Goal: Obtain resource: Obtain resource

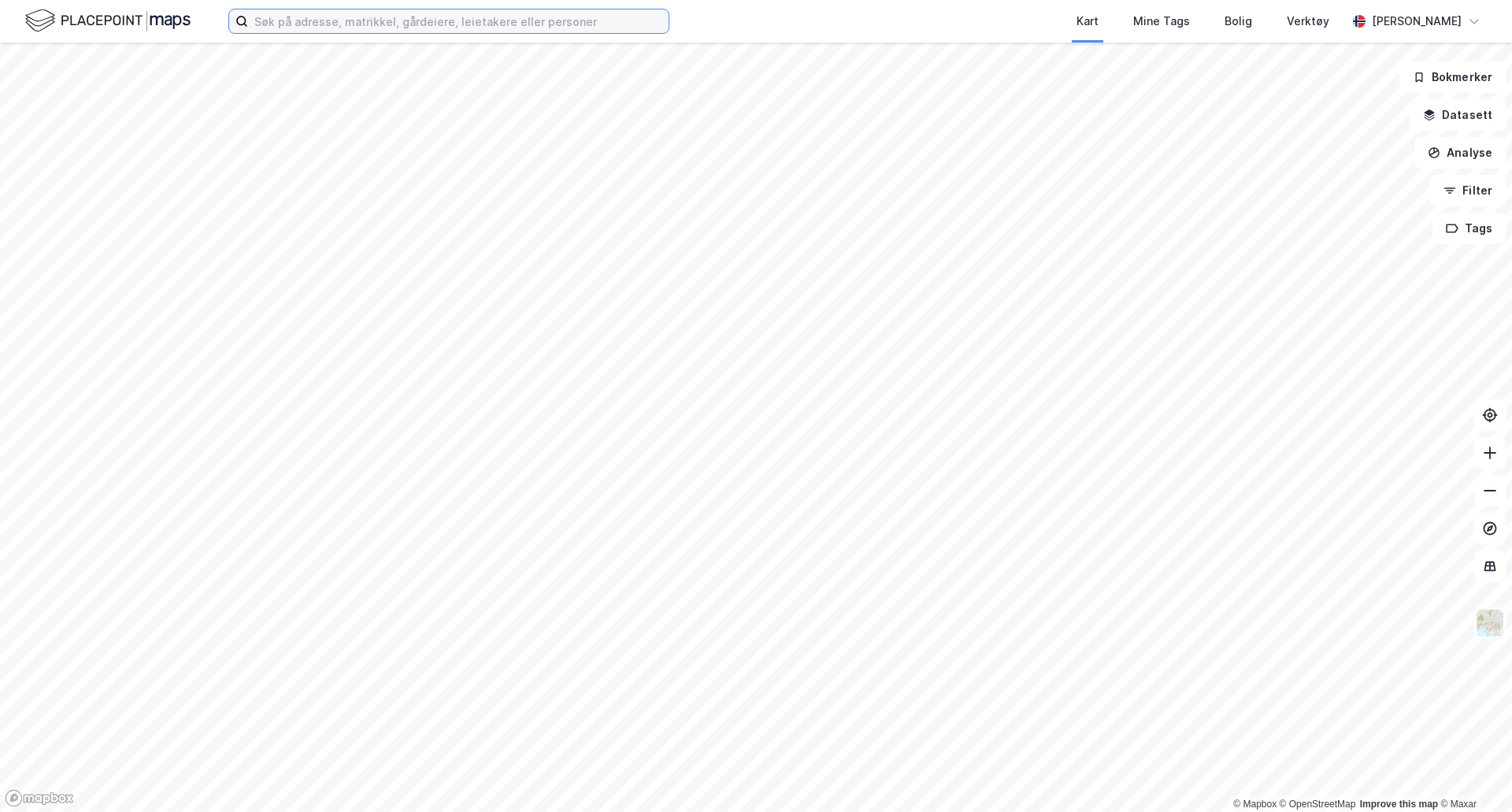
click at [299, 24] on input at bounding box center [459, 21] width 420 height 24
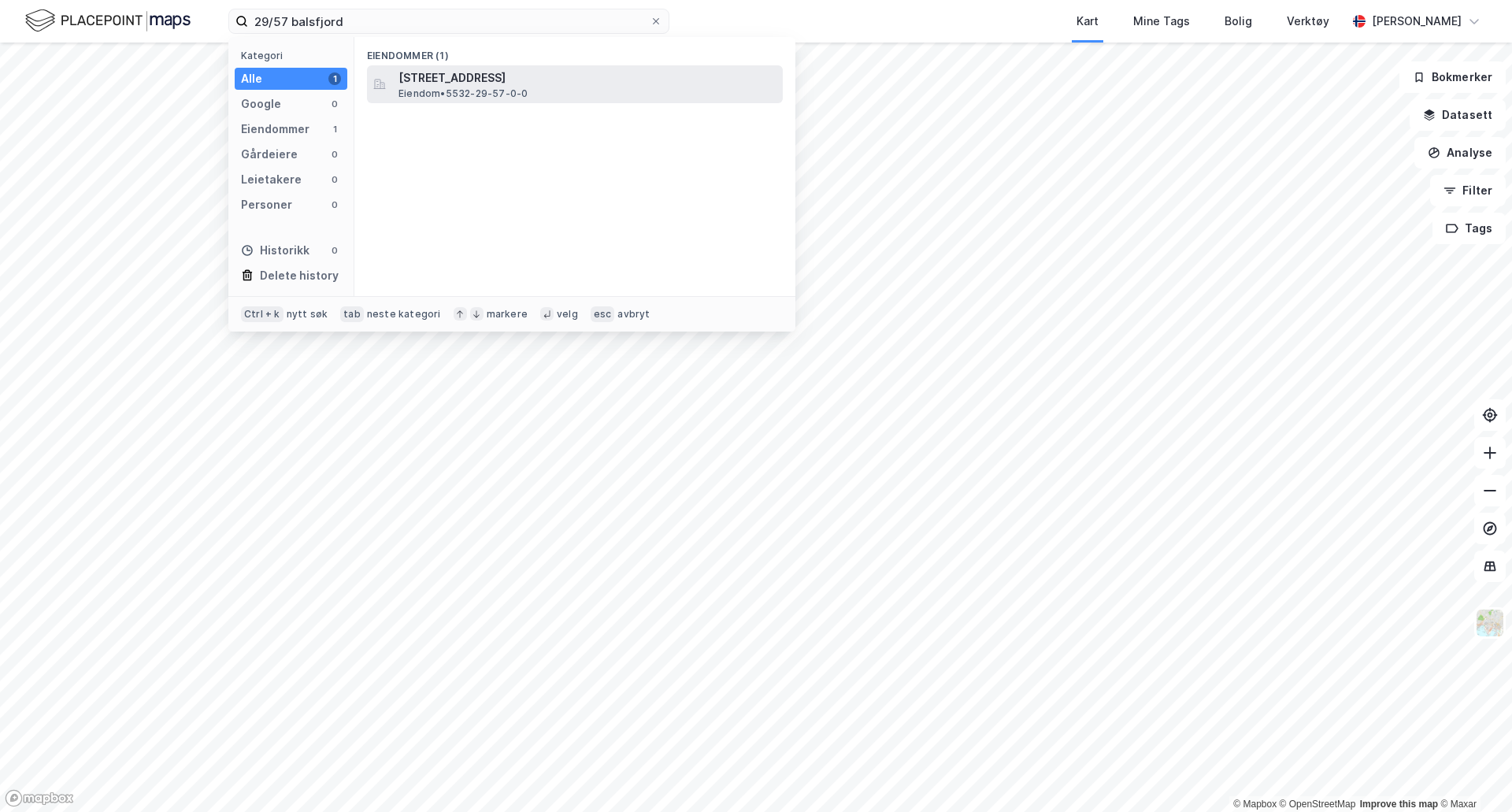
click at [469, 74] on span "[STREET_ADDRESS]" at bounding box center [587, 78] width 378 height 19
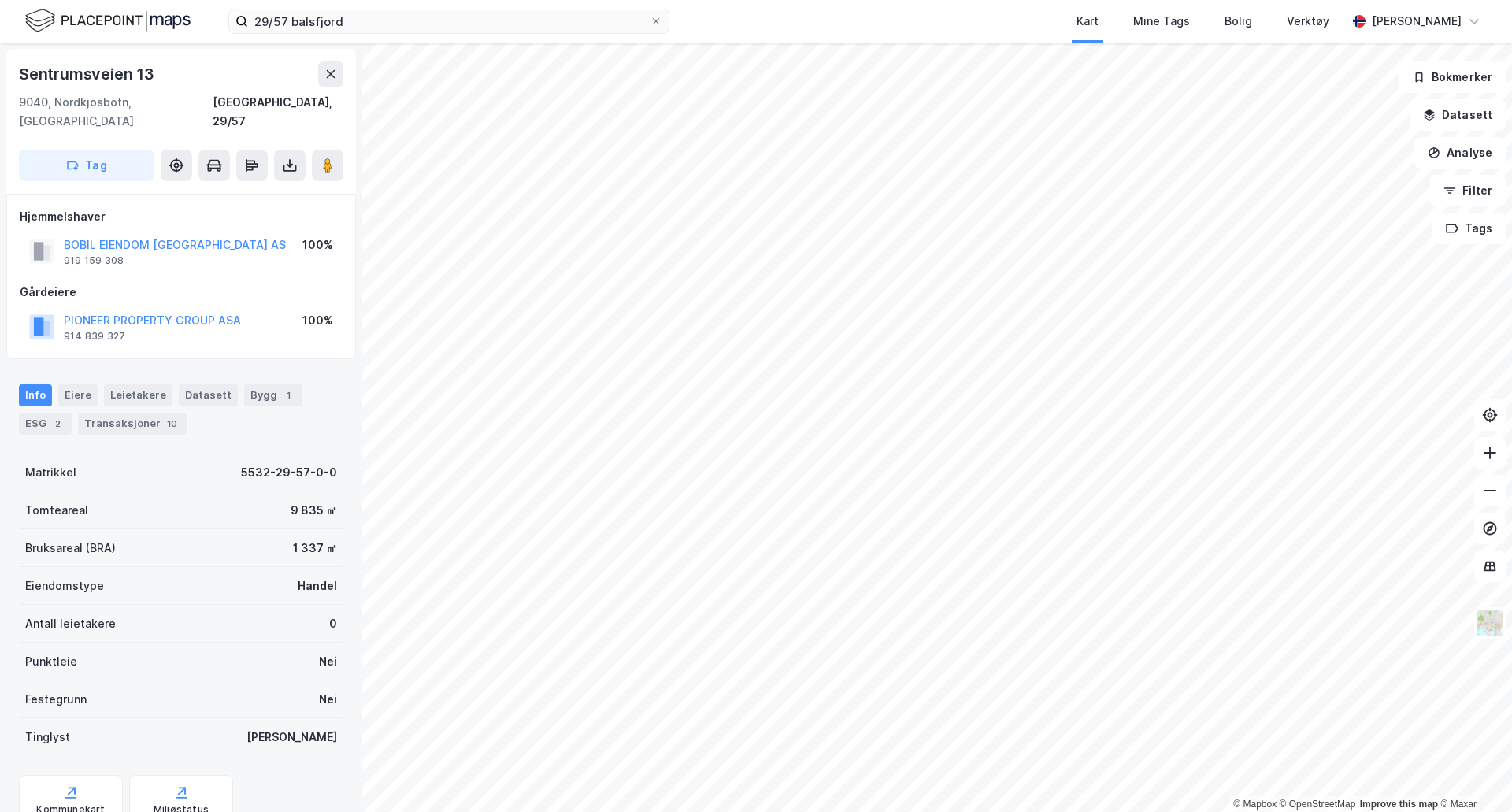
click at [350, 34] on div "29/57 balsfjord Kart Mine Tags Bolig Verktøy [PERSON_NAME]" at bounding box center [756, 21] width 1512 height 43
click at [354, 23] on input "29/57 balsfjord" at bounding box center [449, 21] width 402 height 24
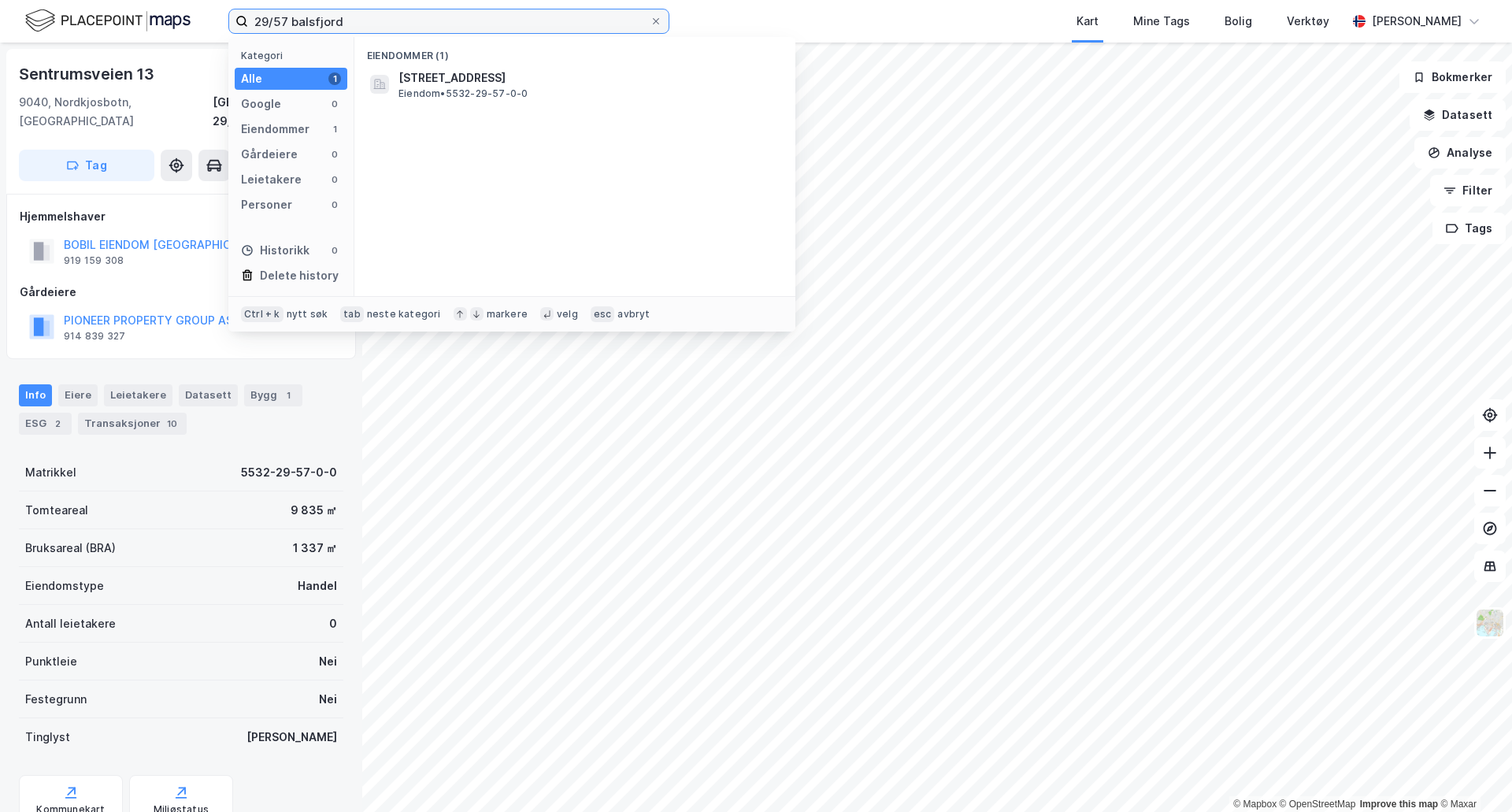
click at [354, 23] on input "29/57 balsfjord" at bounding box center [449, 21] width 402 height 24
click at [354, 23] on input "103/1507 [GEOGRAPHIC_DATA]" at bounding box center [449, 21] width 402 height 24
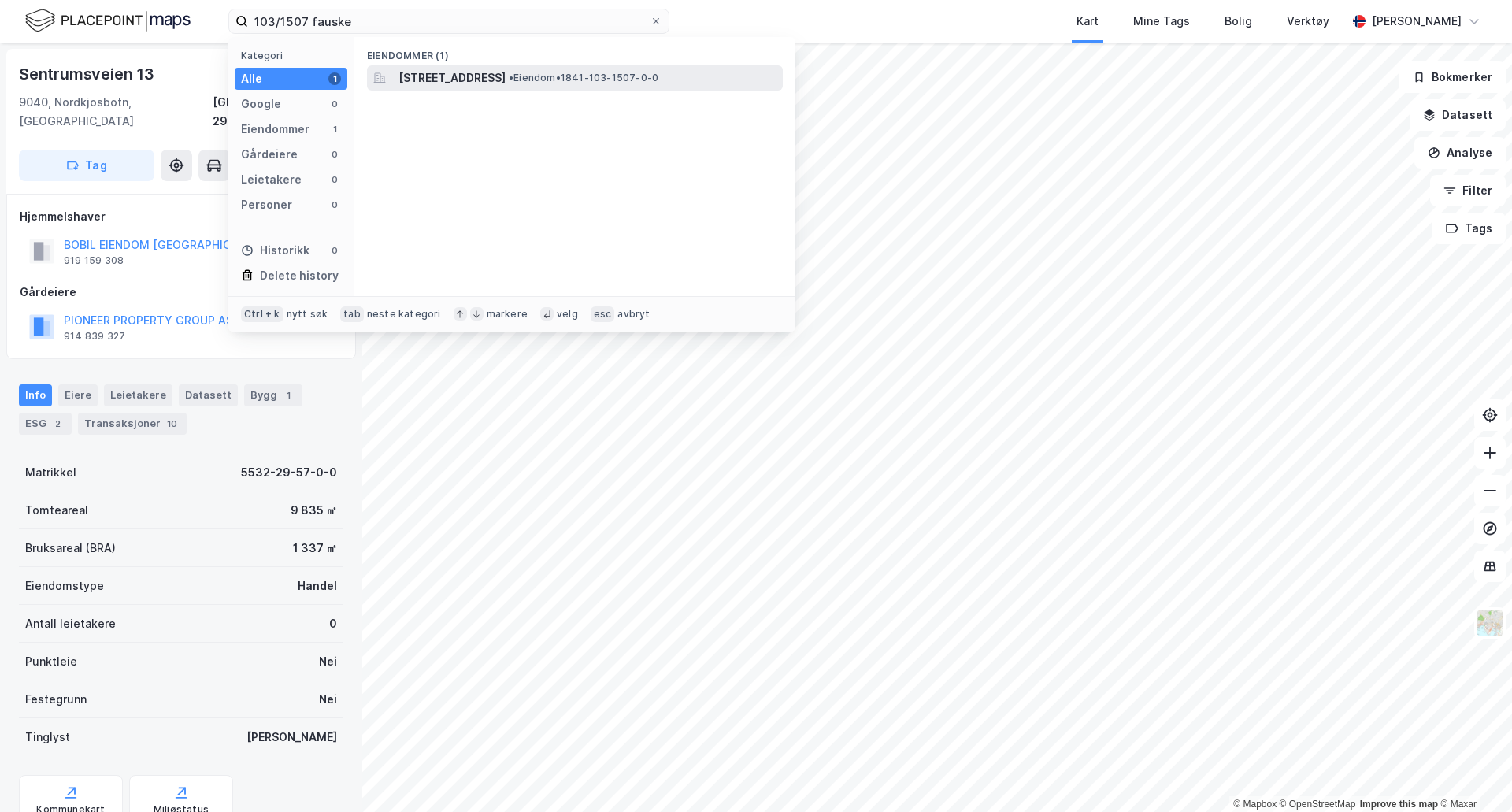
click at [404, 67] on div "[STREET_ADDRESS] • Eiendom • 1841-103-1507-0-0" at bounding box center [574, 78] width 416 height 26
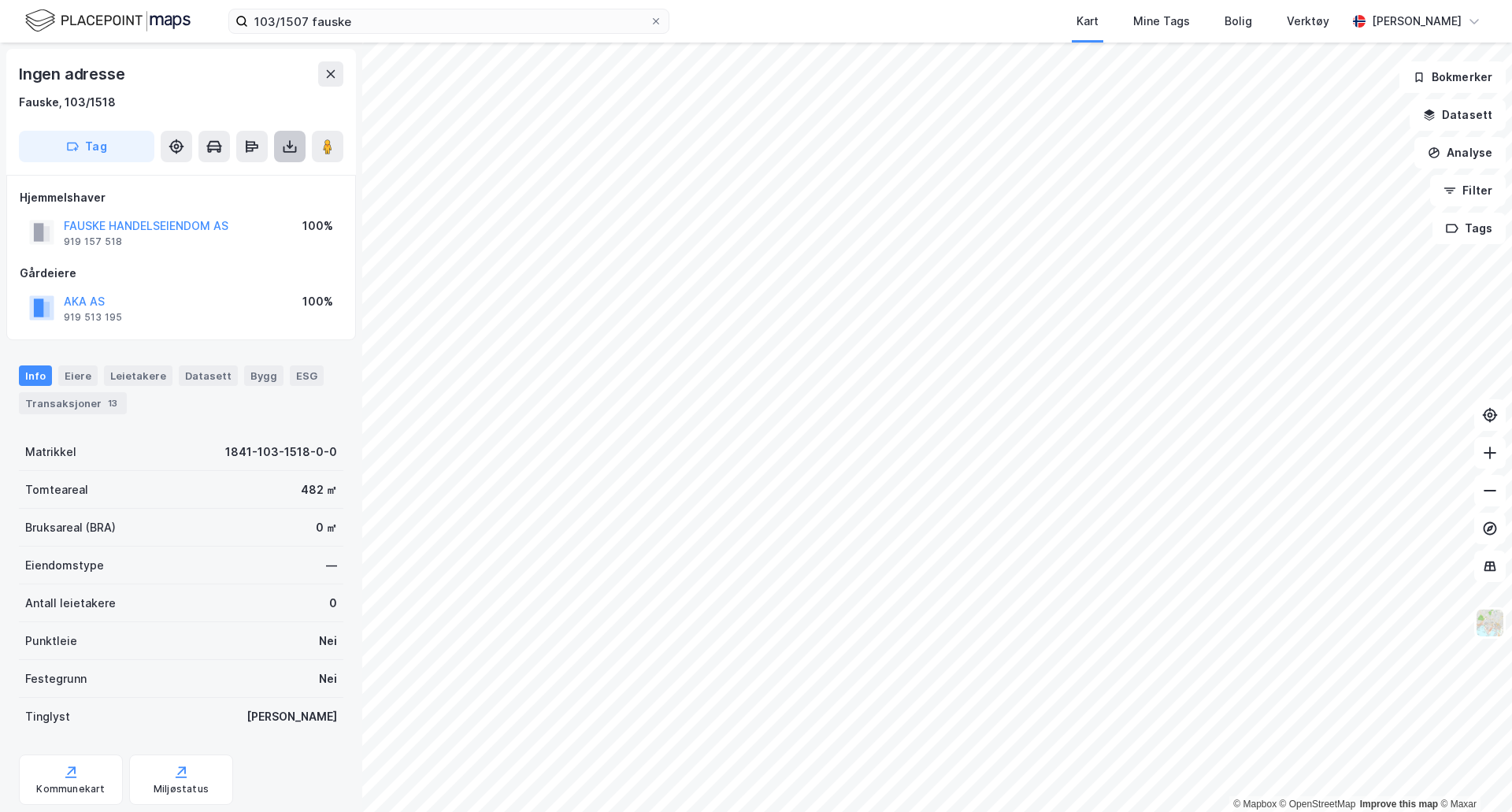
click at [288, 151] on icon at bounding box center [289, 146] width 16 height 16
click at [258, 182] on div "Last ned grunnbok" at bounding box center [211, 178] width 91 height 13
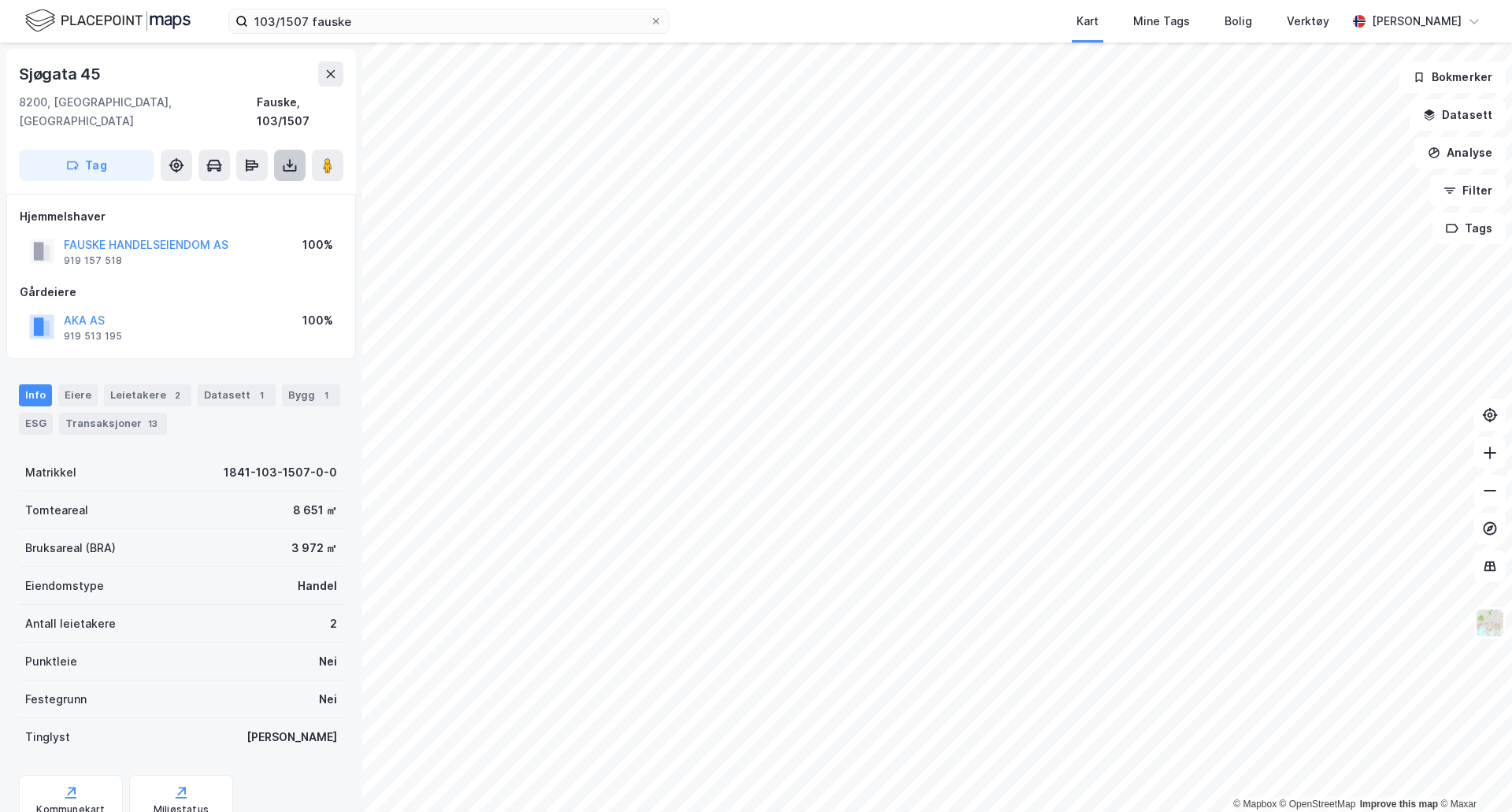
click at [282, 157] on icon at bounding box center [289, 165] width 16 height 16
click at [258, 191] on div "Last ned grunnbok" at bounding box center [211, 197] width 91 height 13
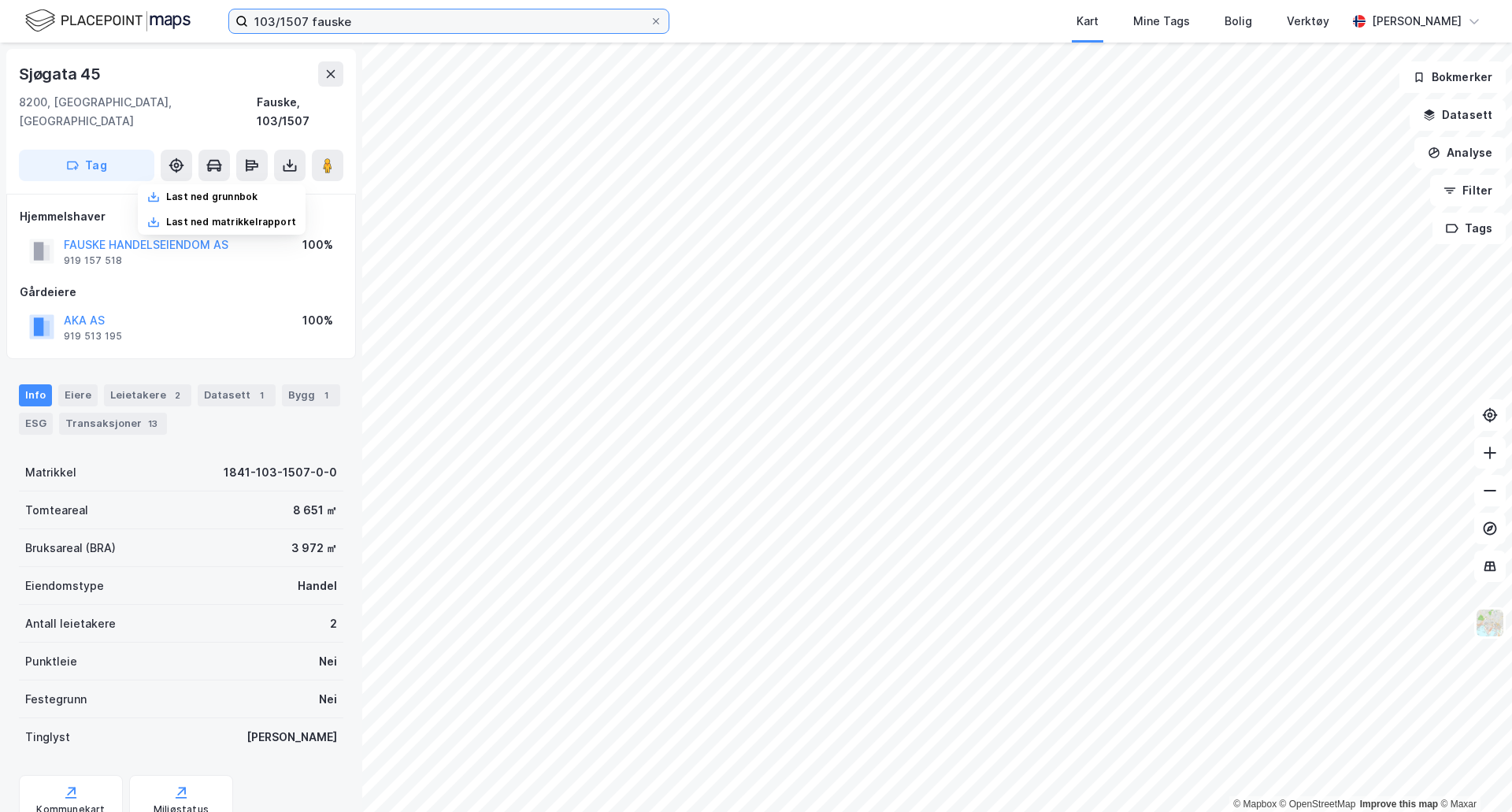
click at [433, 14] on input "103/1507 fauske" at bounding box center [449, 21] width 402 height 24
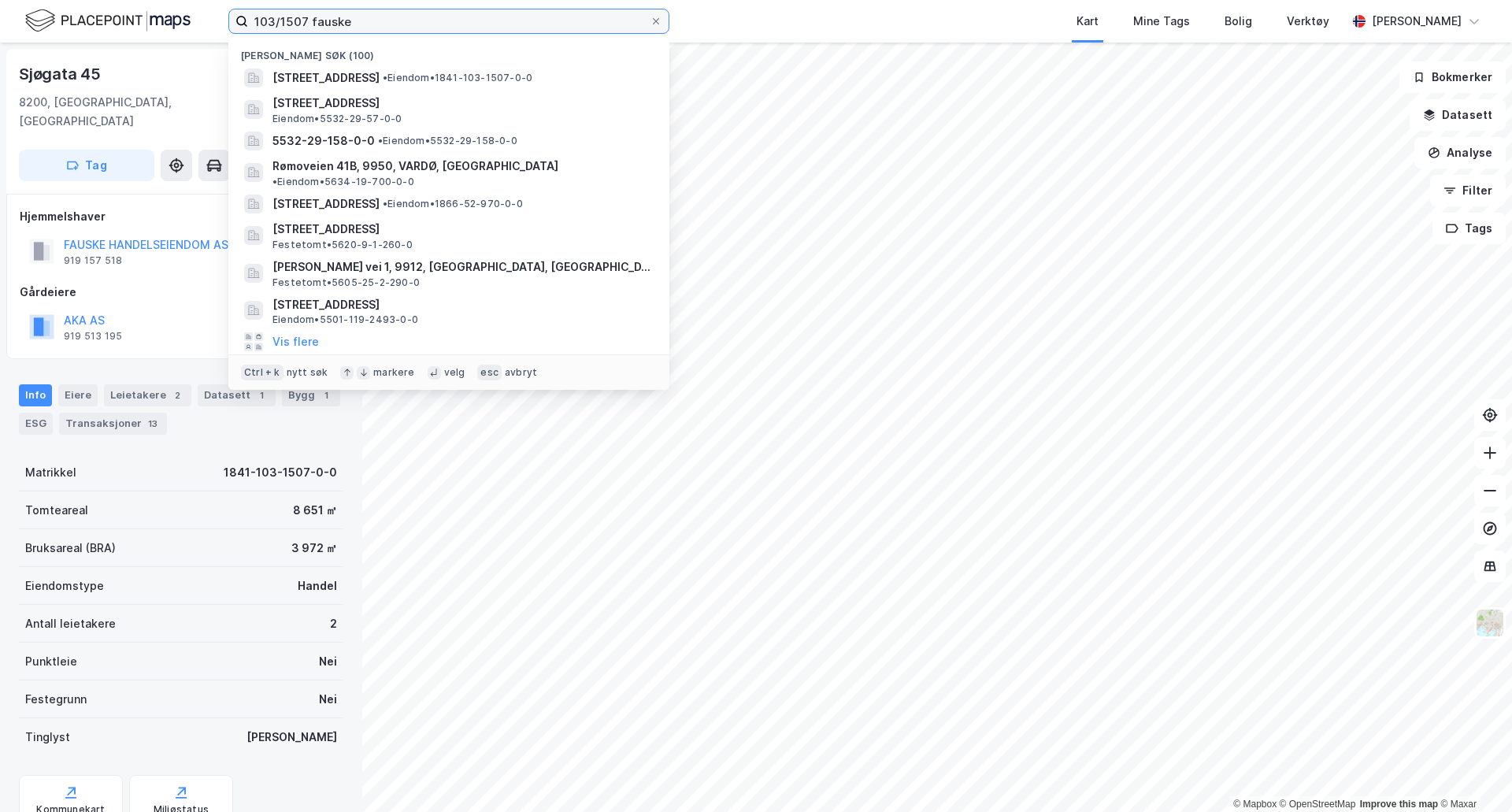
click at [433, 14] on input "103/1507 fauske" at bounding box center [449, 21] width 402 height 24
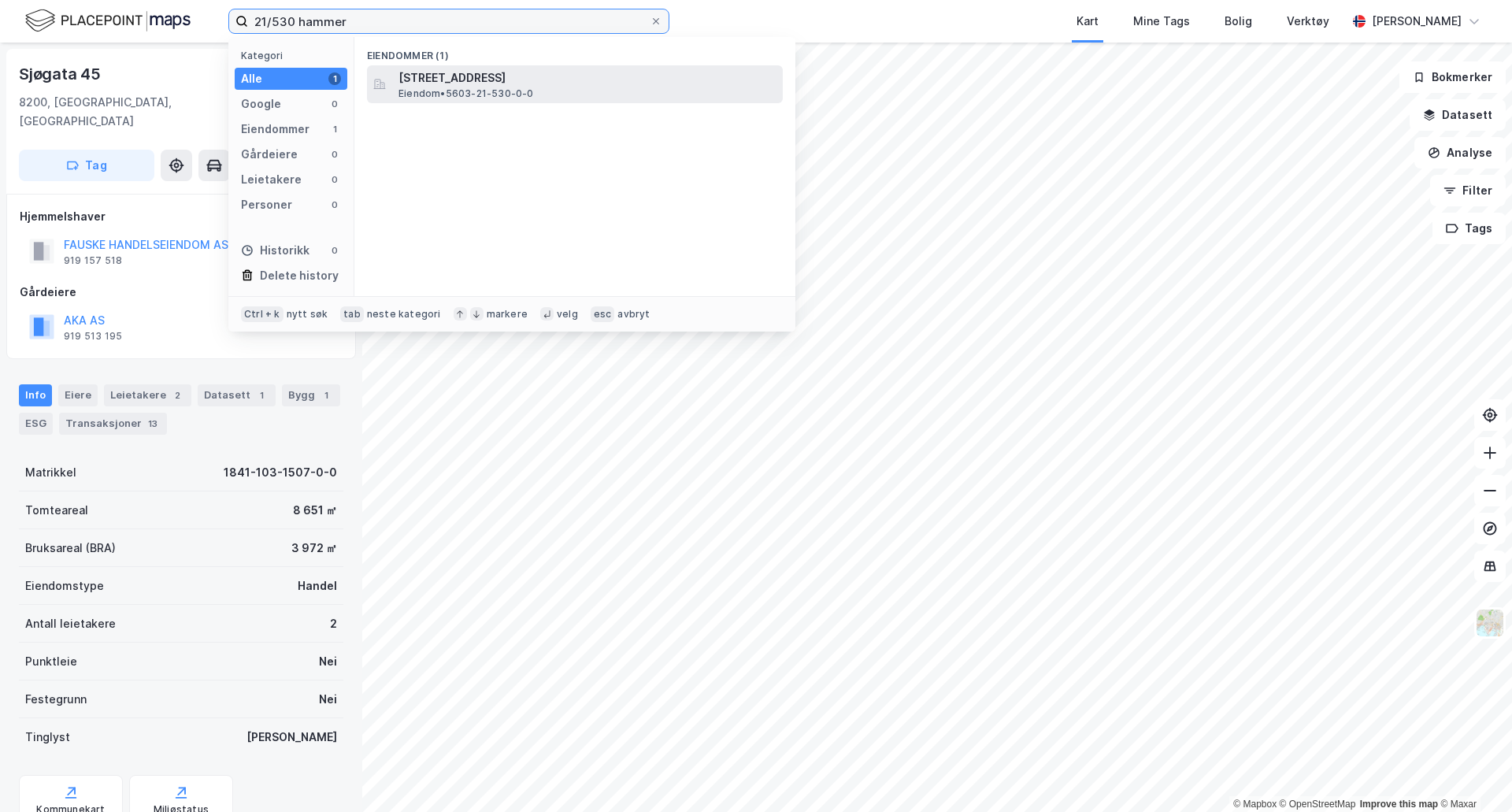
type input "21/530 hammer"
click at [506, 80] on span "[STREET_ADDRESS]" at bounding box center [587, 78] width 378 height 19
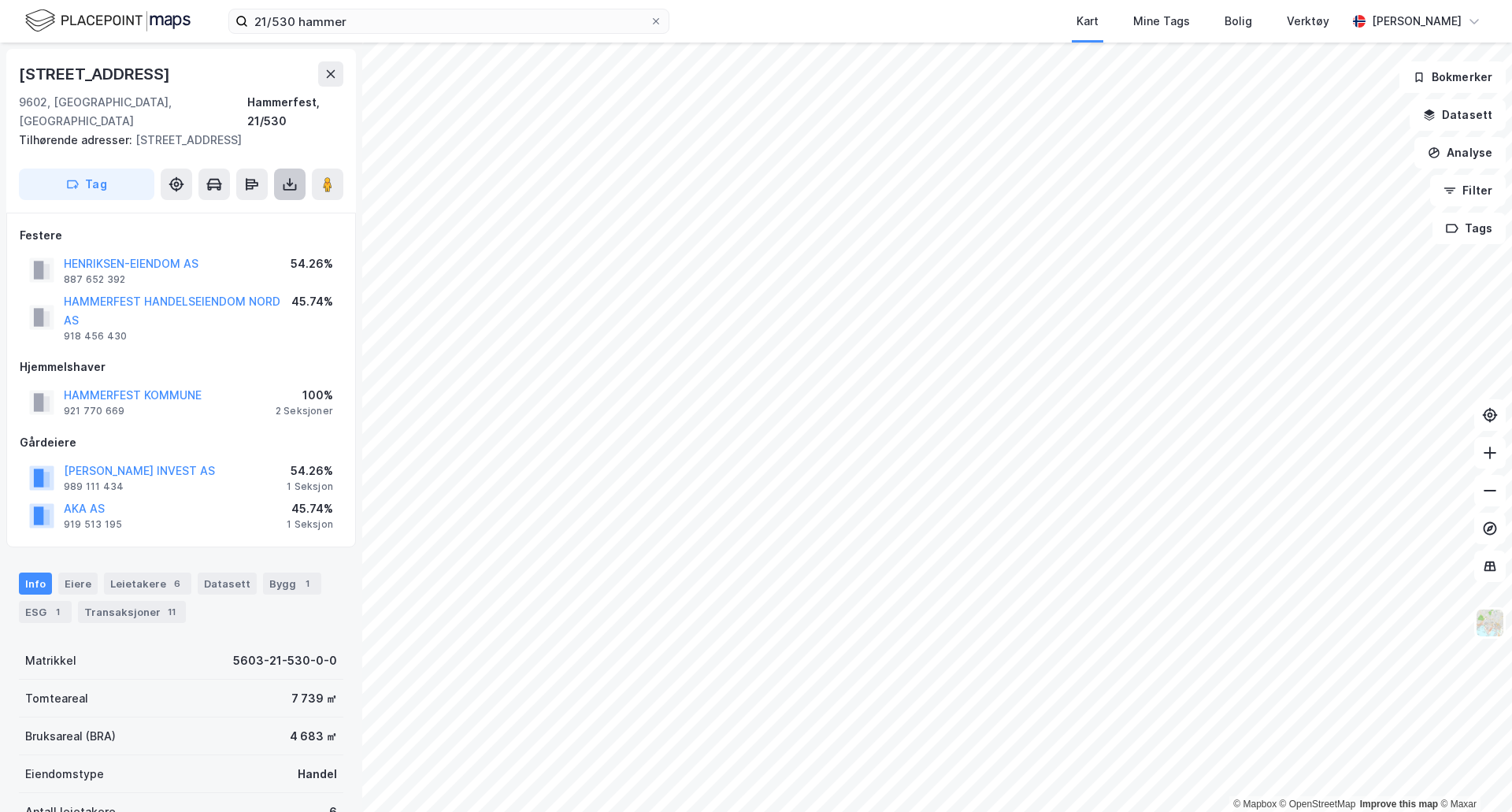
click at [293, 185] on icon at bounding box center [290, 187] width 14 height 6
click at [270, 203] on div "Last ned grunnbok" at bounding box center [221, 216] width 168 height 26
